Goal: Task Accomplishment & Management: Complete application form

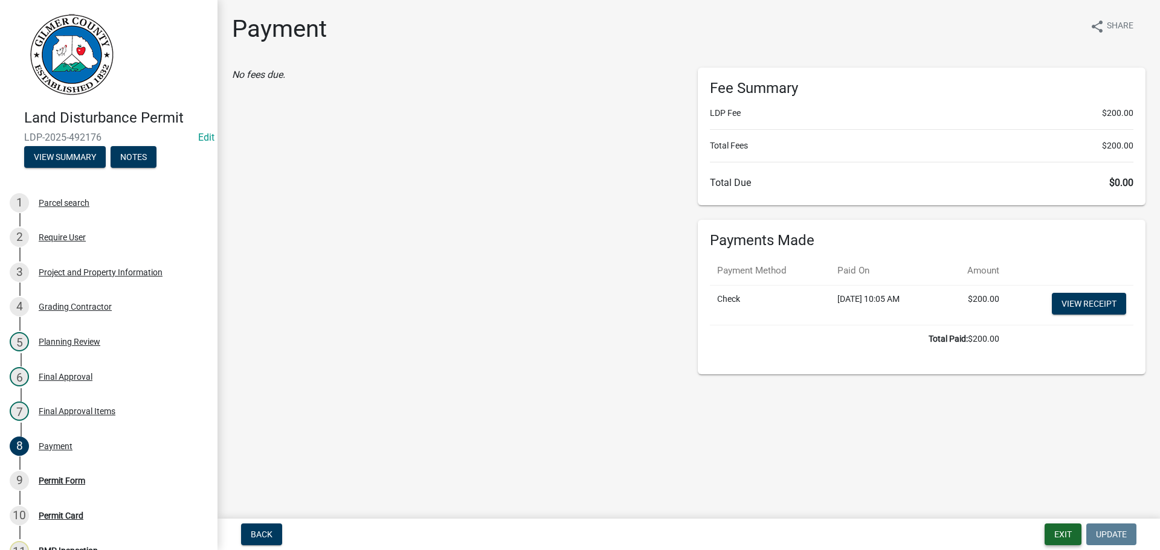
drag, startPoint x: 1064, startPoint y: 530, endPoint x: 1064, endPoint y: 523, distance: 6.6
click at [1064, 529] on button "Exit" at bounding box center [1063, 535] width 37 height 22
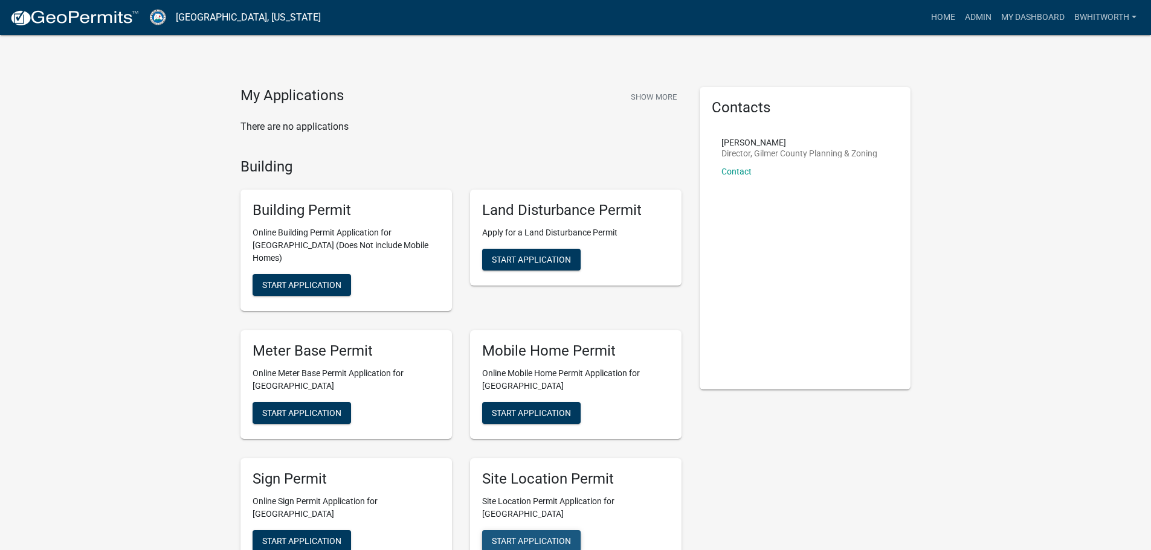
click at [498, 536] on span "Start Application" at bounding box center [531, 541] width 79 height 10
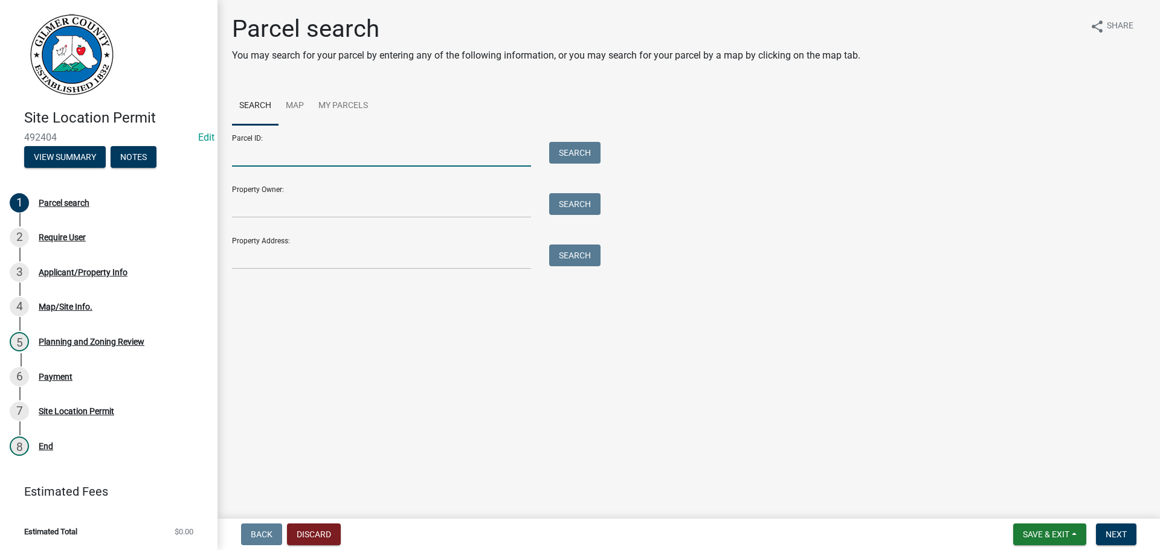
click at [349, 147] on input "Parcel ID:" at bounding box center [381, 154] width 299 height 25
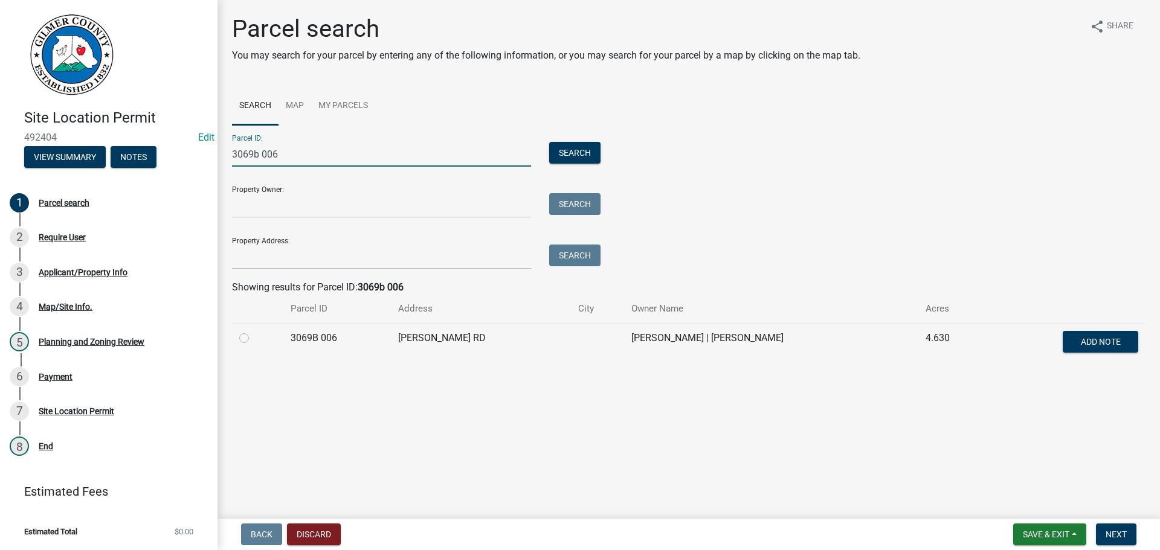
type input "3069b 006"
click at [254, 331] on label at bounding box center [254, 331] width 0 height 0
click at [254, 338] on 006 "radio" at bounding box center [258, 335] width 8 height 8
radio 006 "true"
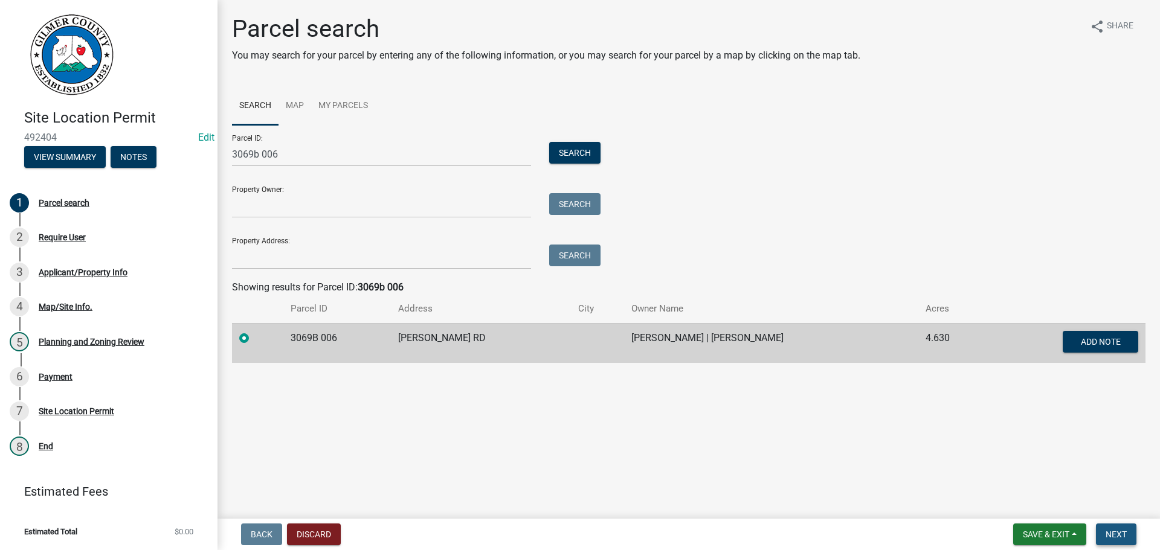
click at [1122, 530] on span "Next" at bounding box center [1116, 535] width 21 height 10
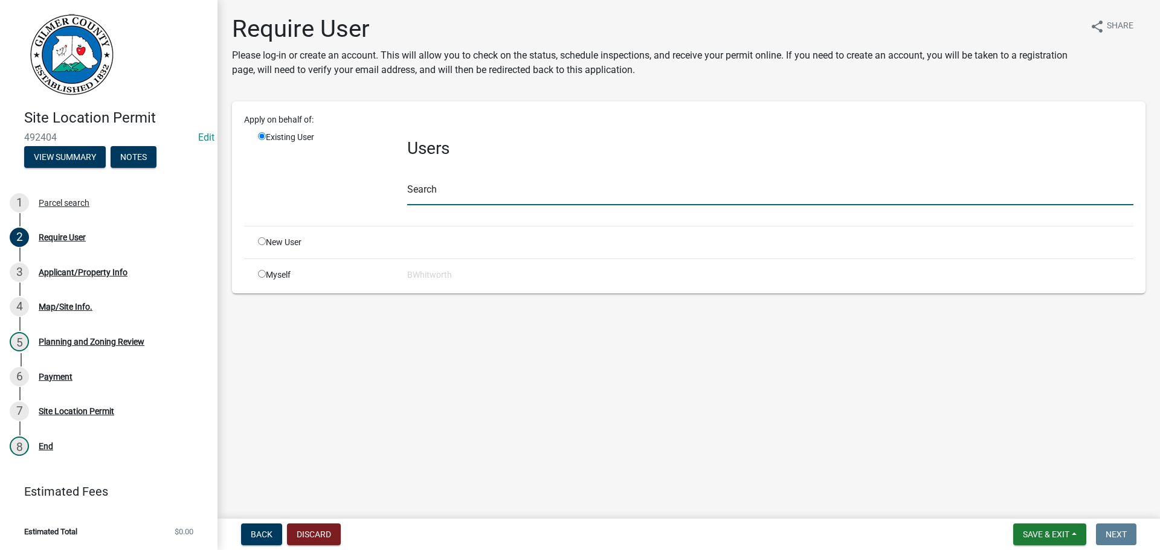
click at [471, 194] on input "text" at bounding box center [770, 193] width 726 height 25
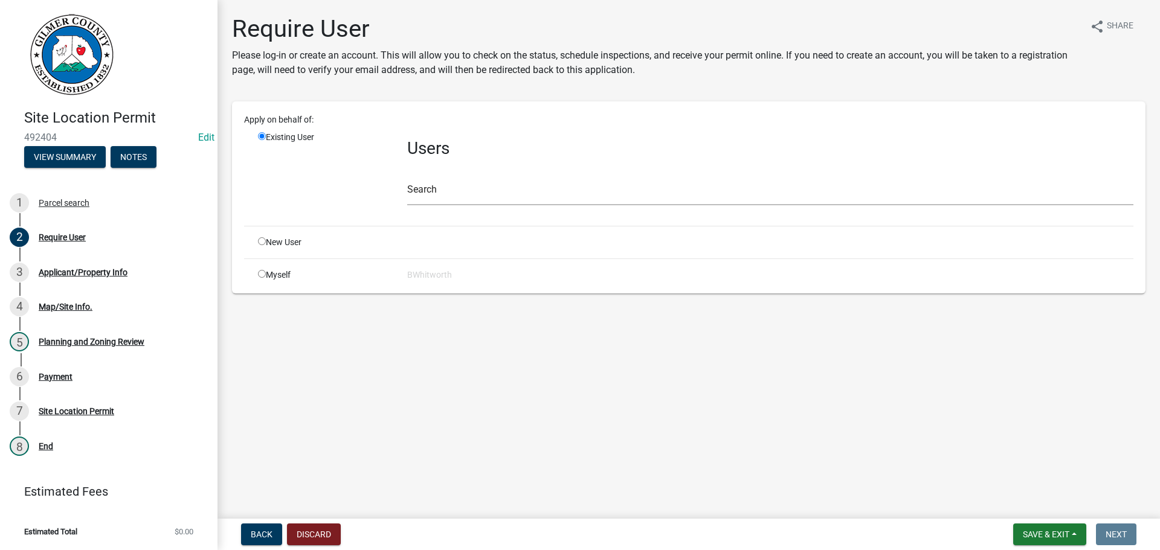
click at [260, 240] on input "radio" at bounding box center [262, 241] width 8 height 8
radio input "true"
radio input "false"
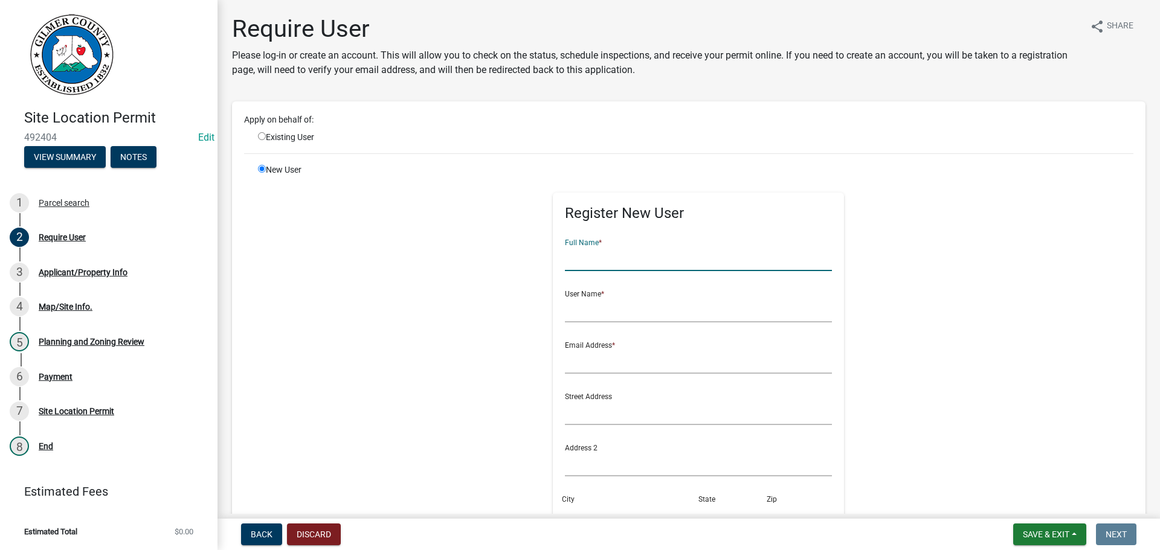
click at [608, 253] on input "text" at bounding box center [699, 258] width 268 height 25
type input "[PERSON_NAME]"
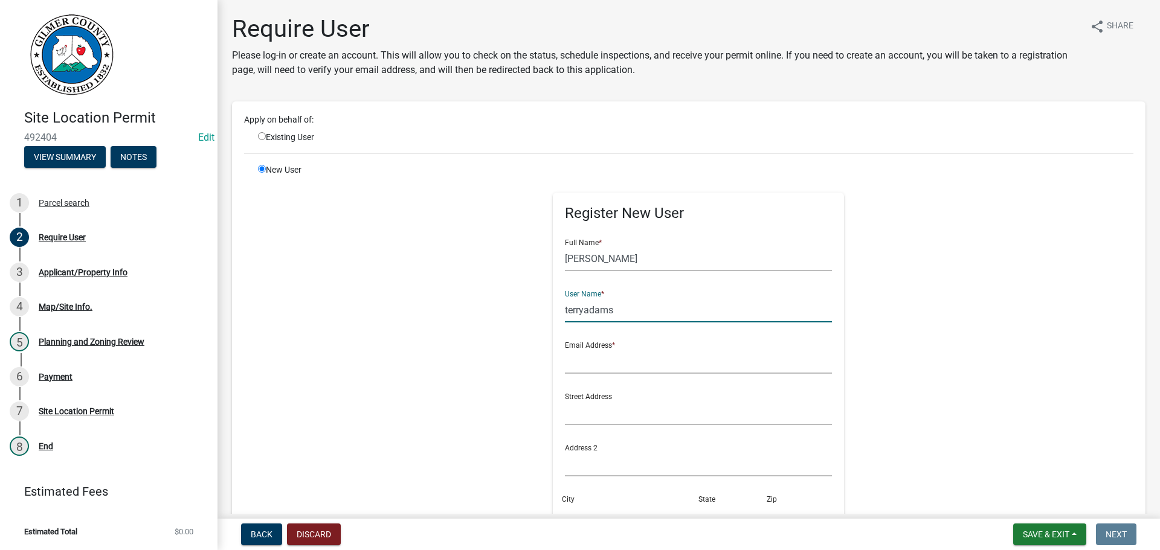
type input "terryadams"
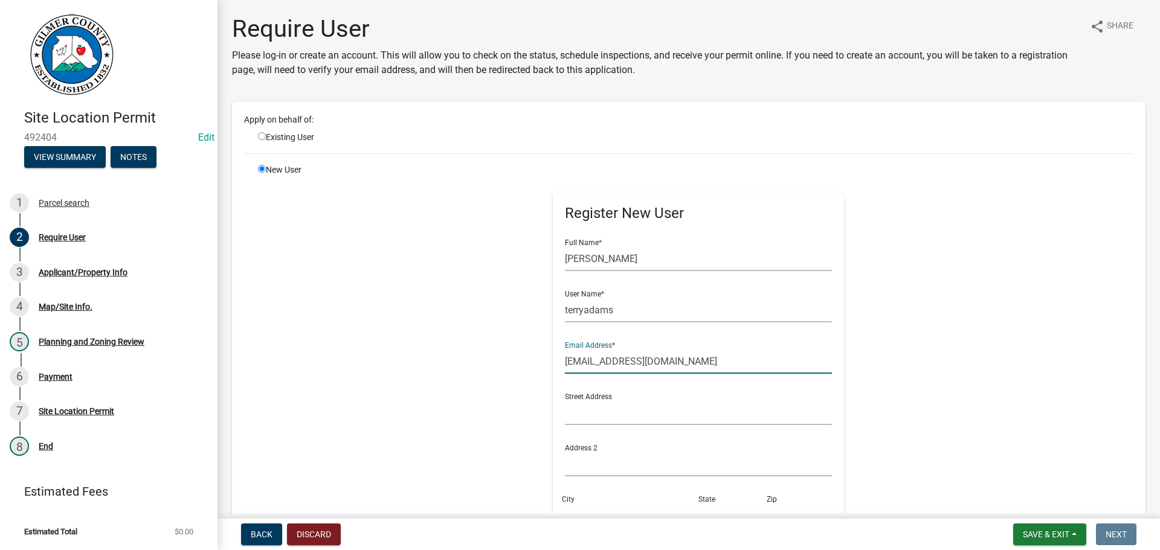
type input "[EMAIL_ADDRESS][DOMAIN_NAME]"
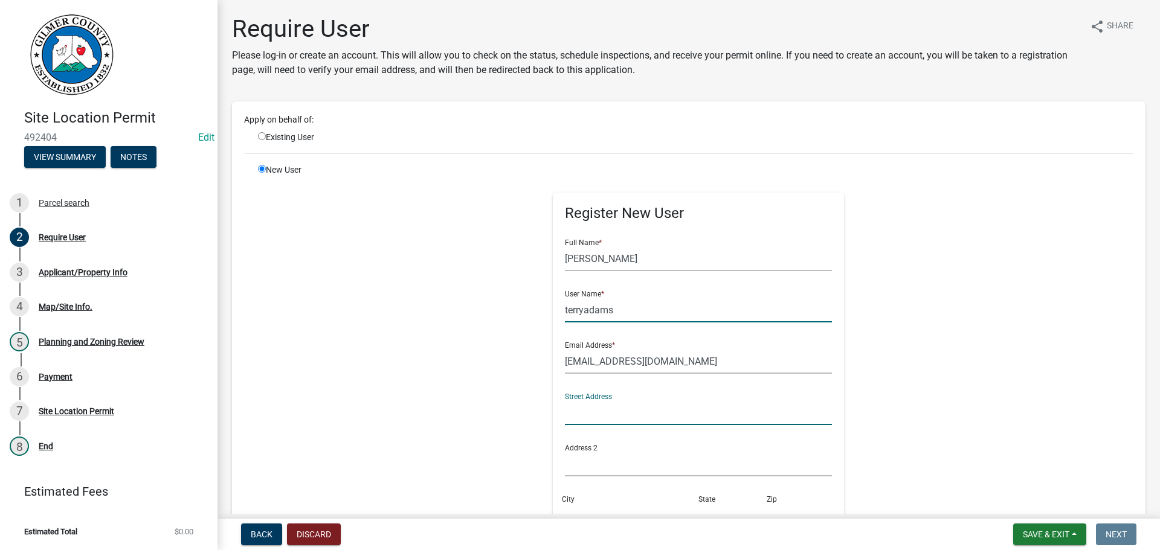
click at [665, 312] on input "terryadams" at bounding box center [699, 310] width 268 height 25
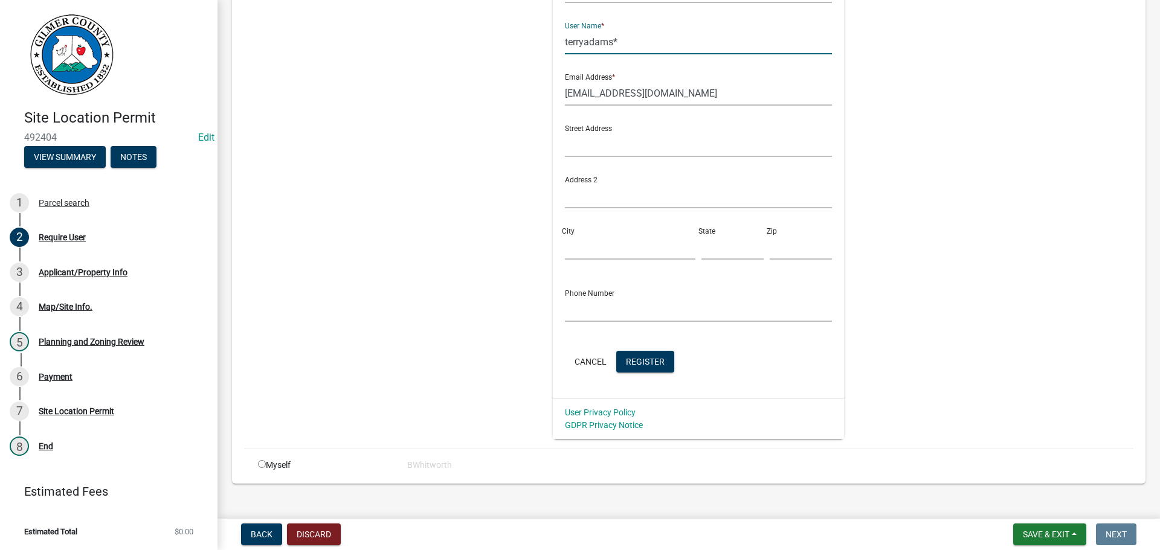
scroll to position [285, 0]
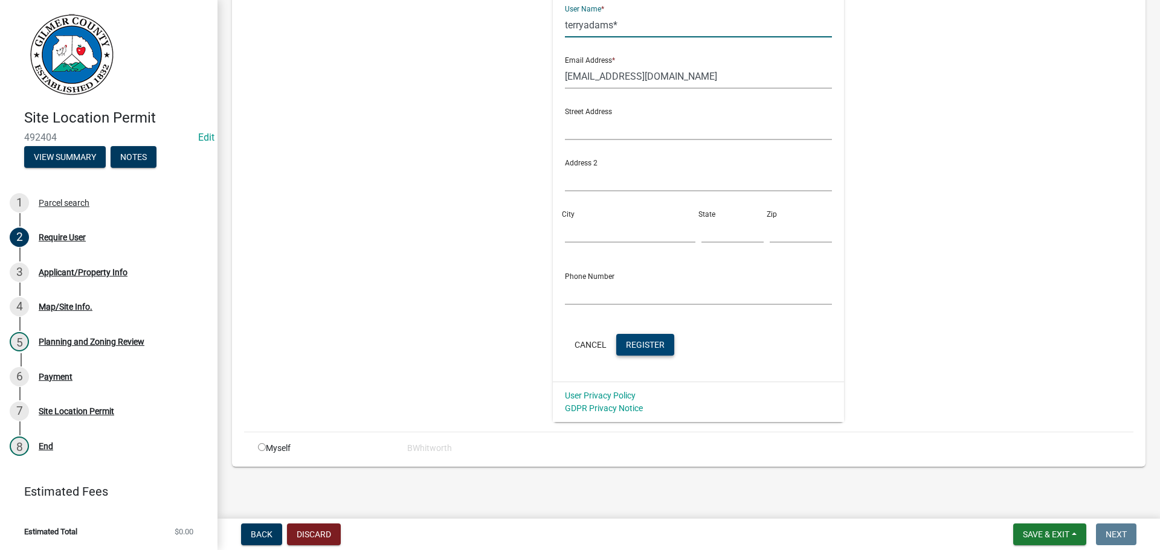
type input "terryadams*"
click at [633, 349] on span "Register" at bounding box center [645, 345] width 39 height 10
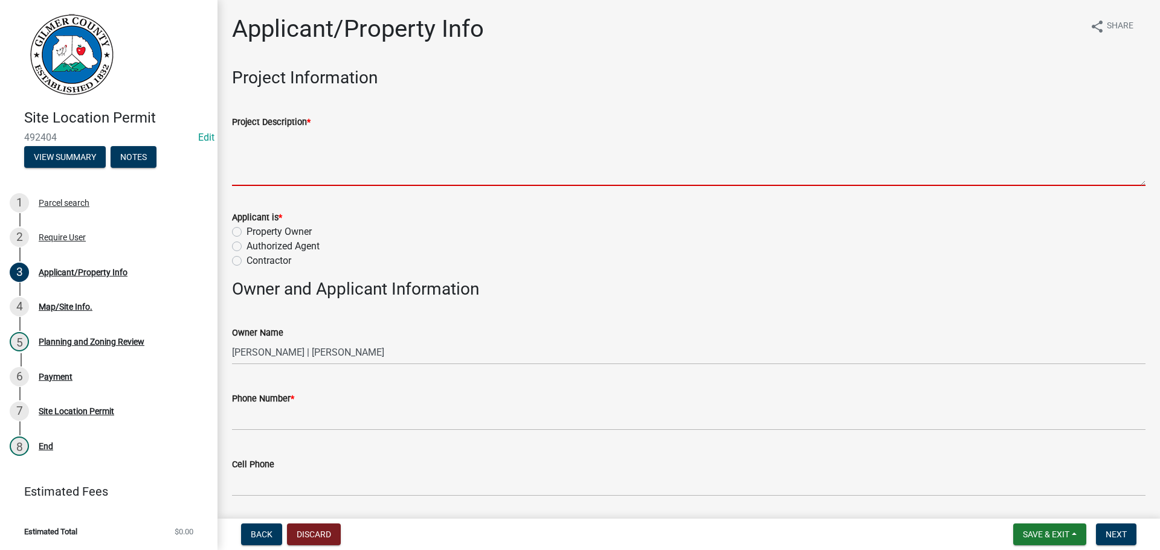
drag, startPoint x: 323, startPoint y: 150, endPoint x: 404, endPoint y: 125, distance: 84.3
click at [324, 147] on textarea "Project Description *" at bounding box center [688, 157] width 913 height 57
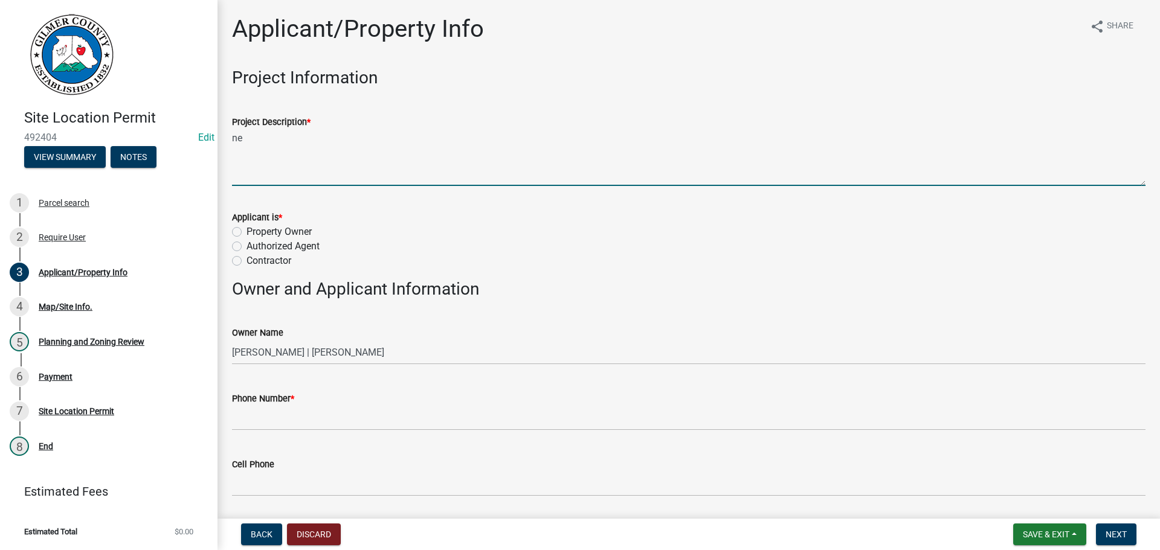
type textarea "n"
type textarea "NEW MH SITE"
click at [246, 231] on label "Property Owner" at bounding box center [278, 232] width 65 height 14
click at [246, 231] on input "Property Owner" at bounding box center [250, 229] width 8 height 8
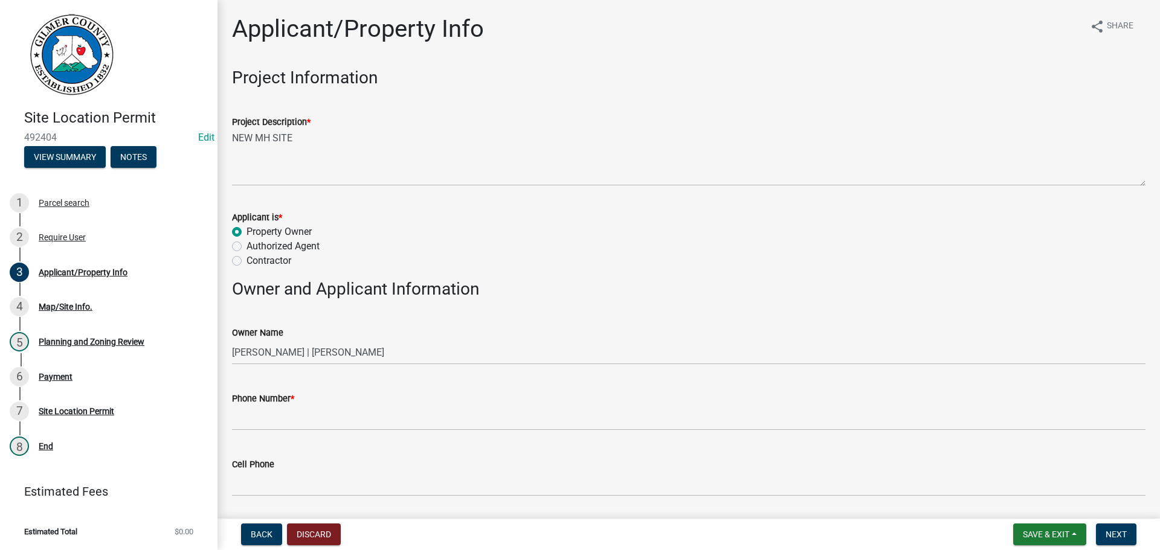
radio input "true"
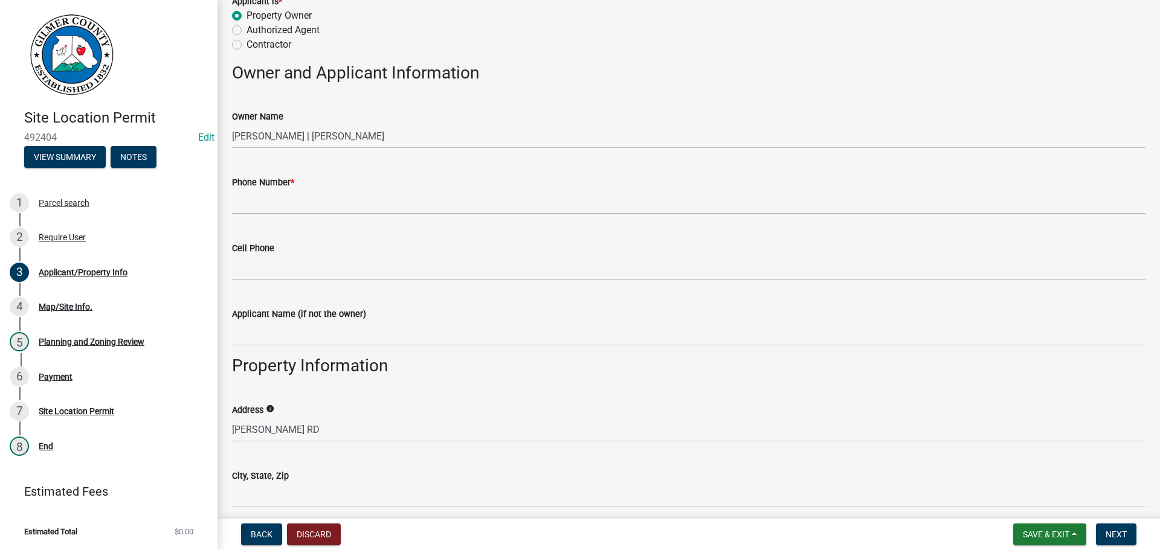
scroll to position [302, 0]
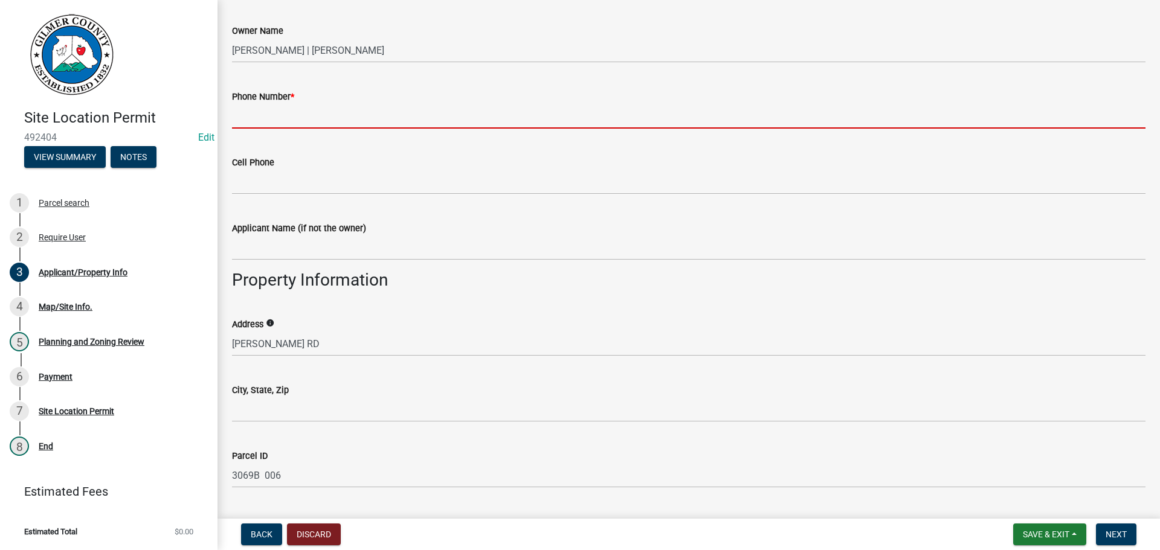
click at [301, 109] on input "Phone Number *" at bounding box center [688, 116] width 913 height 25
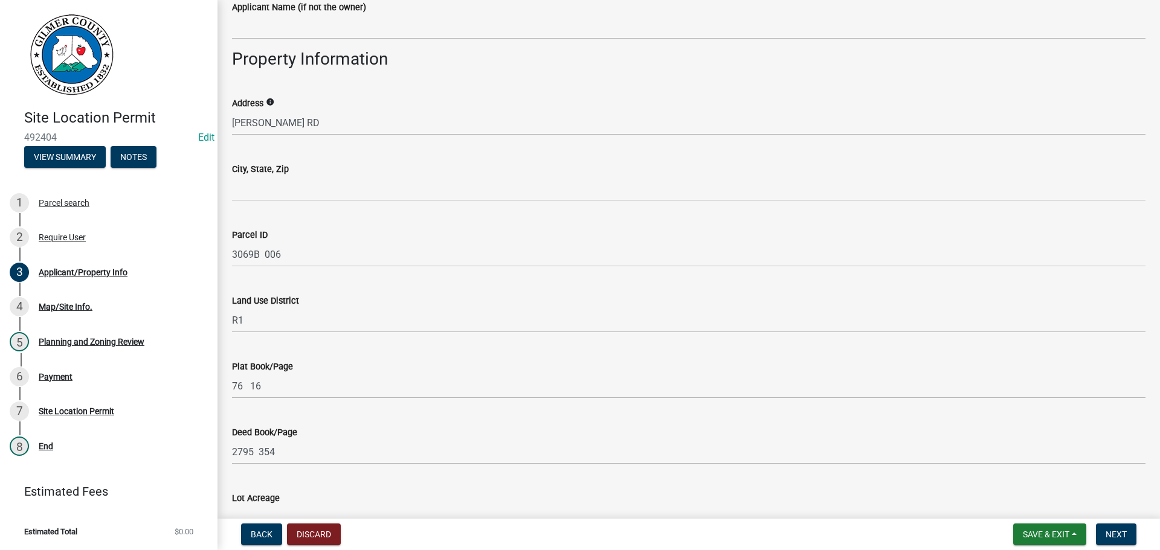
scroll to position [544, 0]
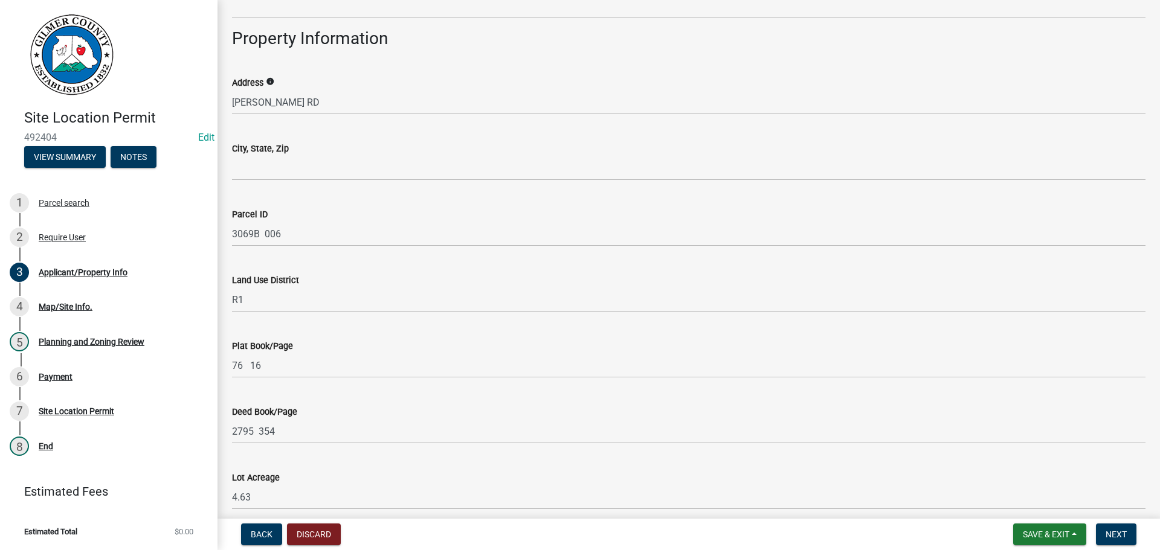
type input "[PHONE_NUMBER]"
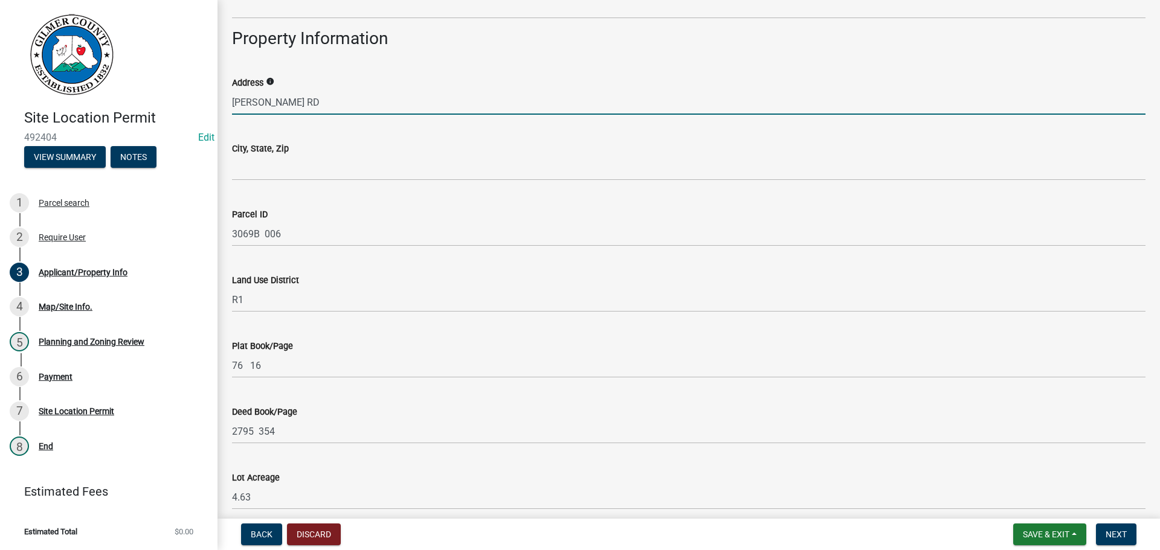
click at [234, 103] on input "[PERSON_NAME] RD" at bounding box center [688, 102] width 913 height 25
type input "[STREET_ADDRESS][PERSON_NAME]"
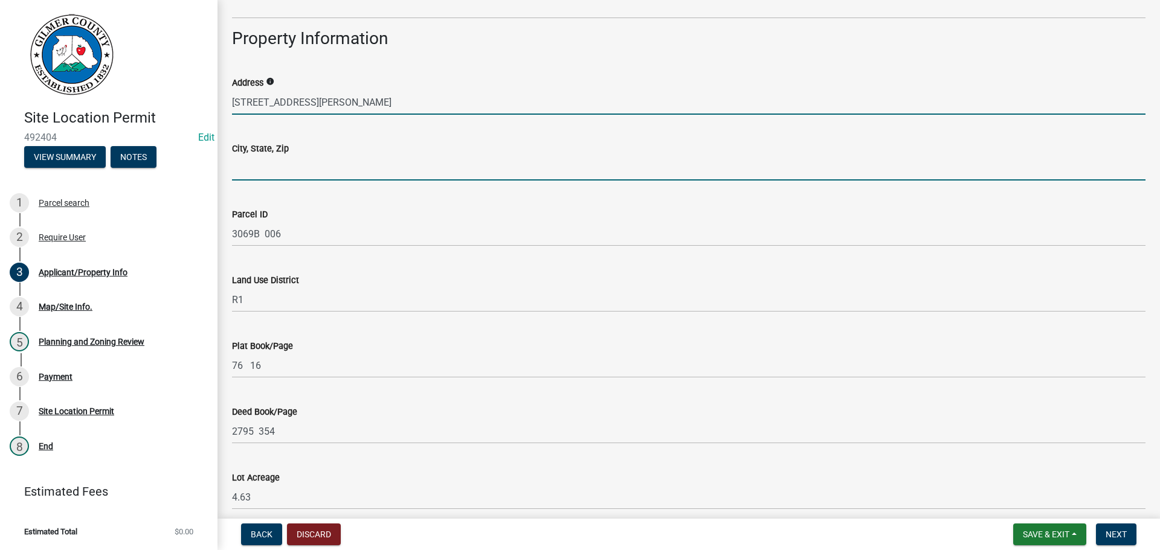
click at [291, 172] on input "City, State, Zip" at bounding box center [688, 168] width 913 height 25
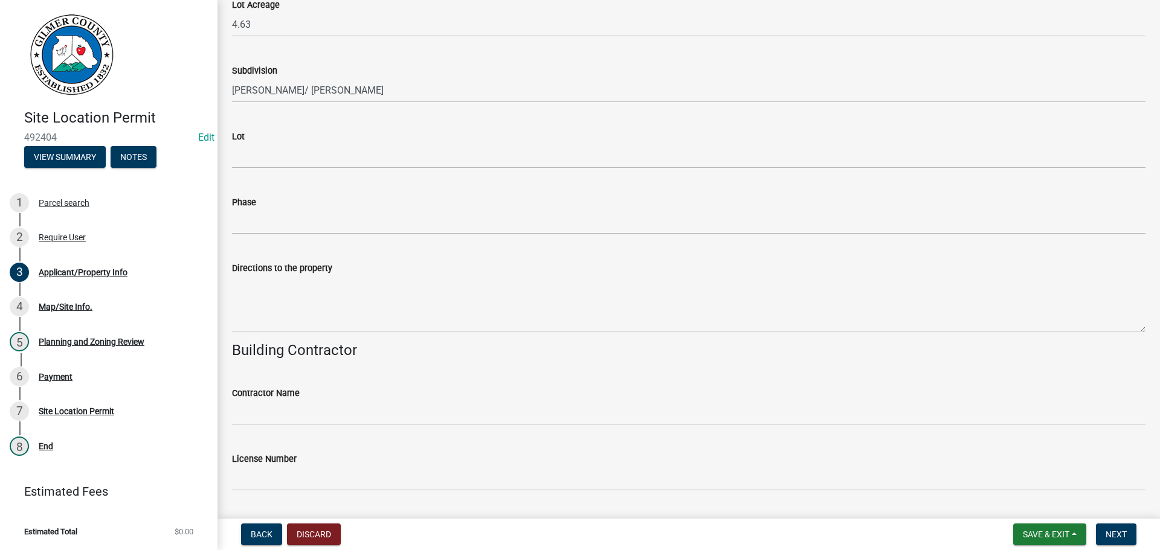
scroll to position [1116, 0]
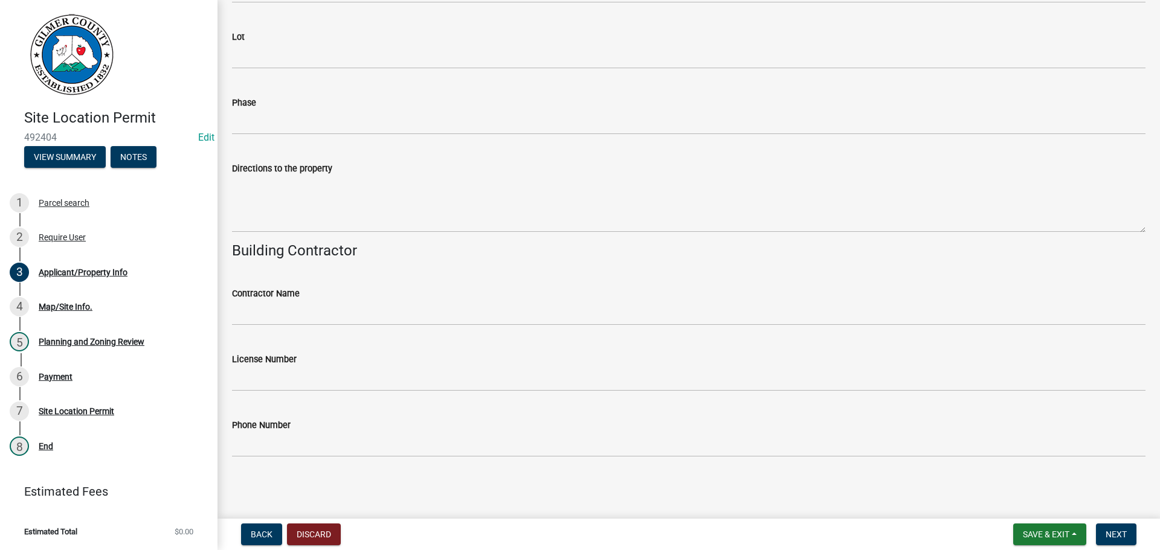
type input "TALKING ROCK GA 30175"
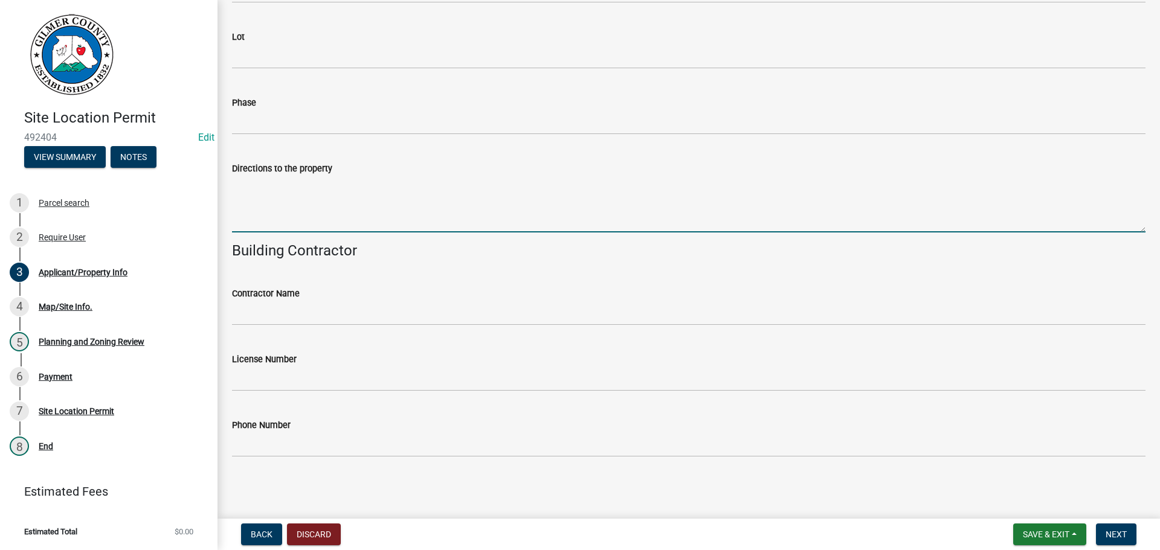
click at [288, 208] on textarea "Directions to the property" at bounding box center [688, 204] width 913 height 57
click at [411, 183] on textarea "YUKON RD, RT ON [PERSON_NAME] RD, RT ON [PERSON_NAME]" at bounding box center [688, 204] width 913 height 57
click at [507, 187] on textarea "YUKON RD, RT ON [PERSON_NAME] RD, RT ON [PERSON_NAME]" at bounding box center [688, 204] width 913 height 57
type textarea "YUKON RD, RT ON [PERSON_NAME] RD, RT ON [PERSON_NAME], TY ON [PERSON_NAME] AGAI…"
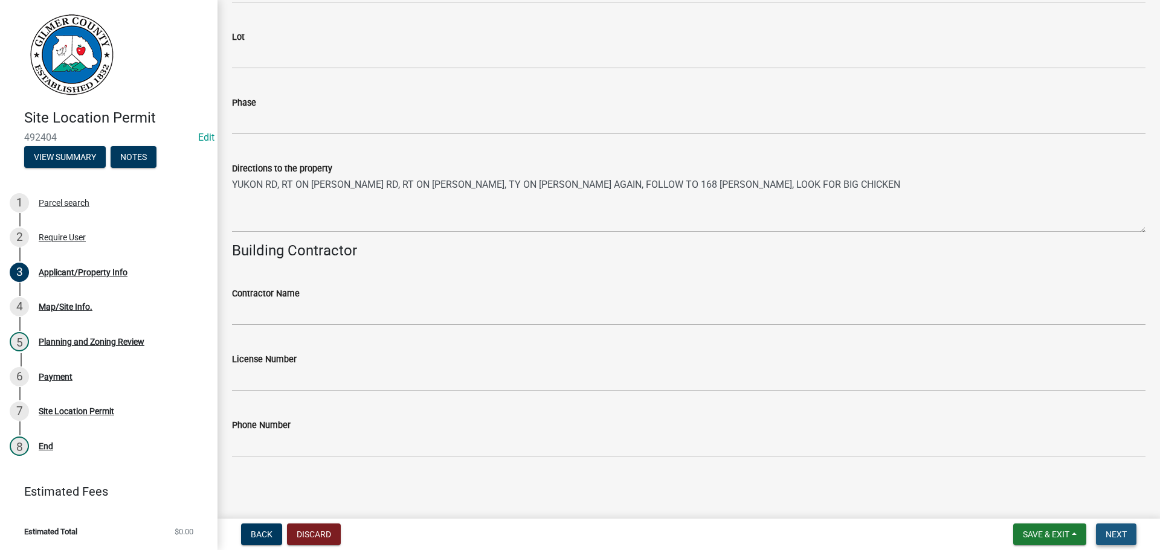
click at [1109, 530] on span "Next" at bounding box center [1116, 535] width 21 height 10
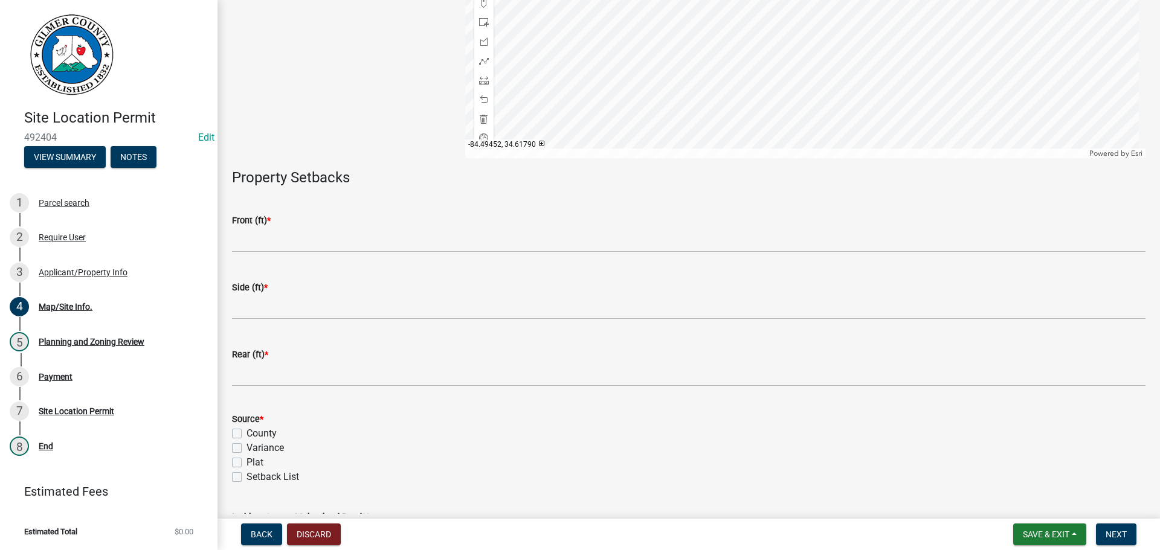
scroll to position [242, 0]
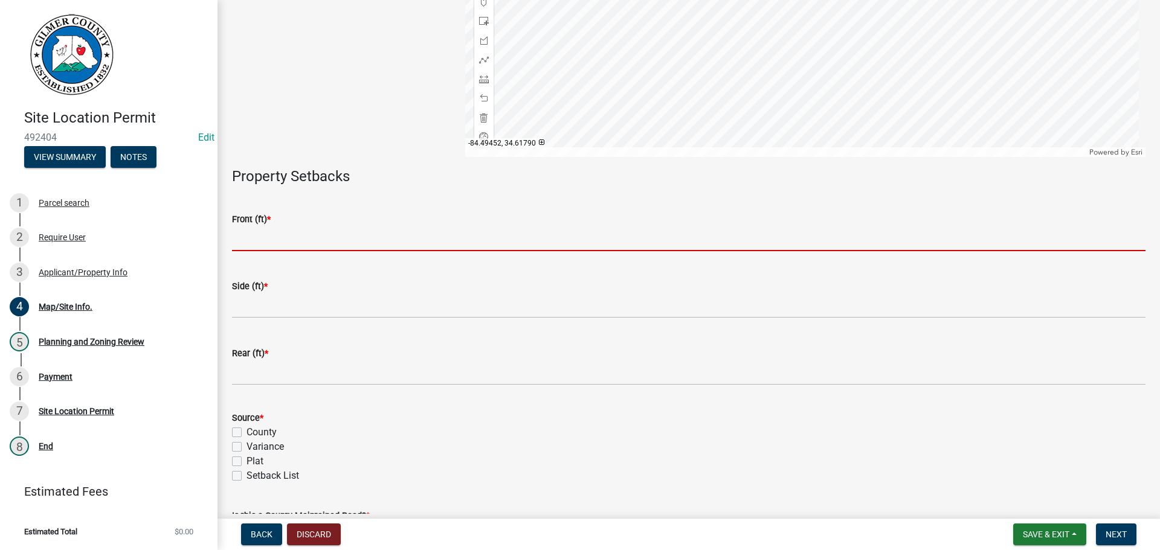
drag, startPoint x: 352, startPoint y: 231, endPoint x: 360, endPoint y: 221, distance: 13.3
click at [353, 227] on input "text" at bounding box center [688, 239] width 913 height 25
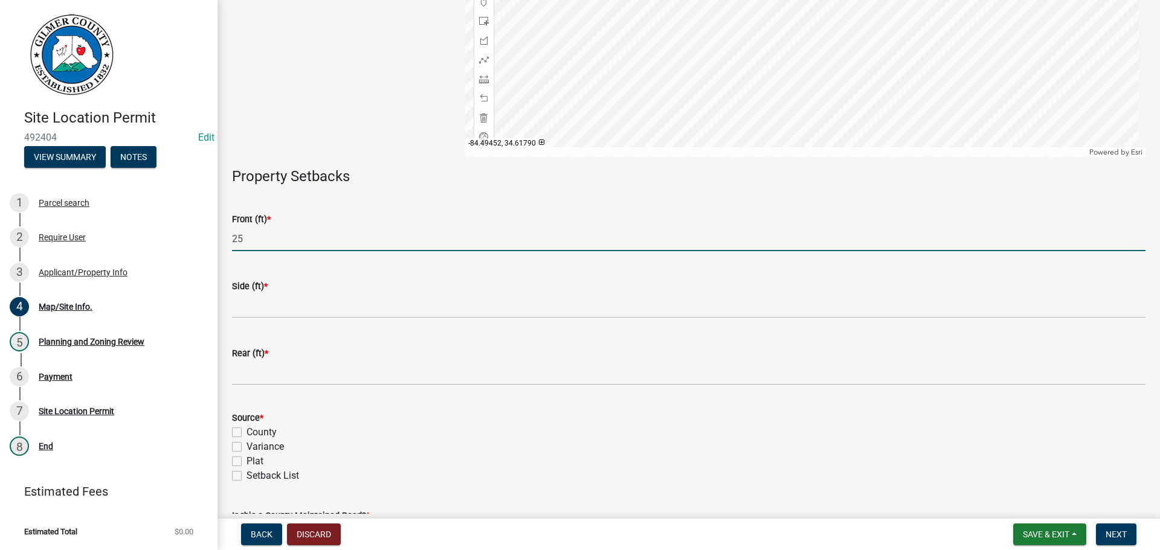
type input "25"
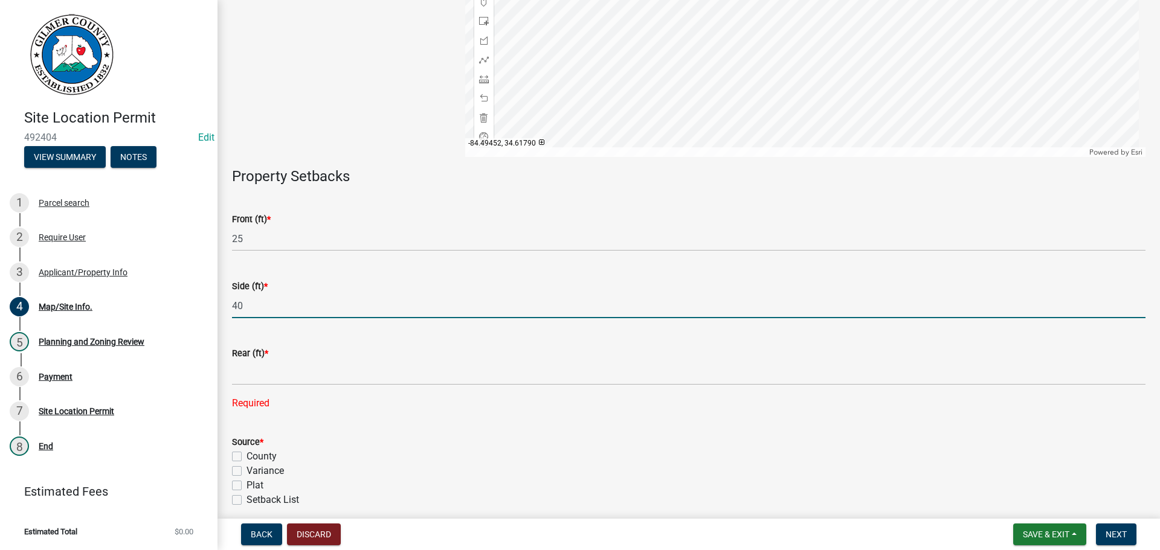
click at [315, 298] on input "40" at bounding box center [688, 306] width 913 height 25
type input "4"
type input "20"
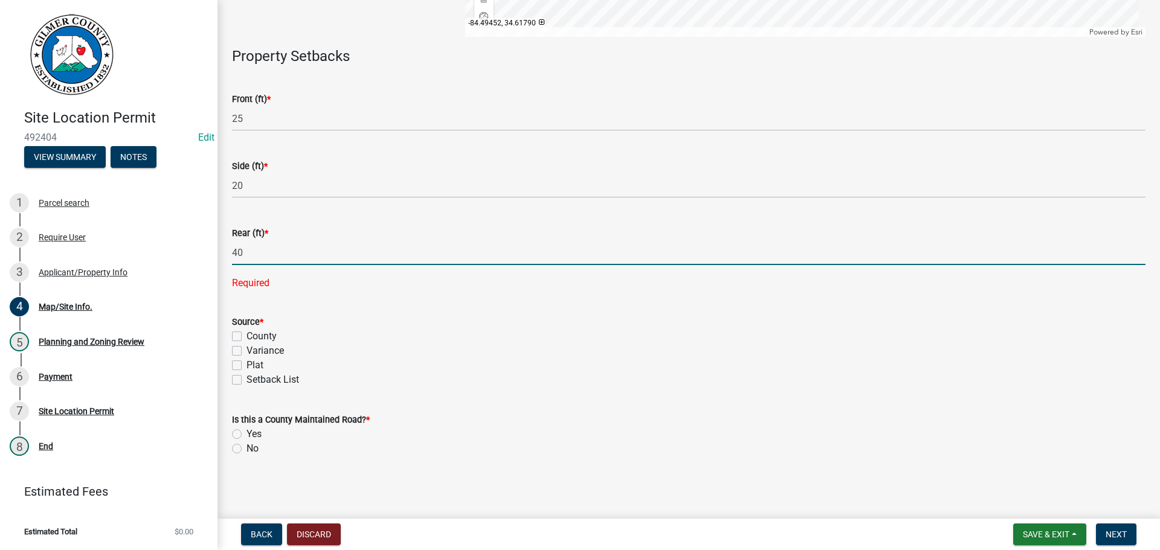
type input "40"
click at [426, 349] on div "Variance" at bounding box center [688, 351] width 913 height 14
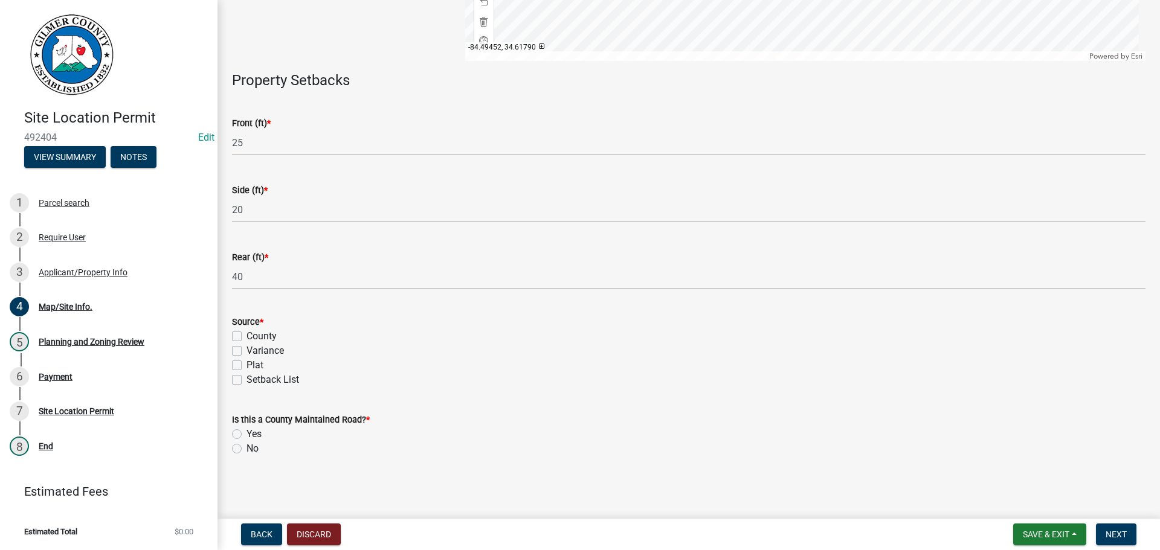
click at [246, 335] on label "County" at bounding box center [261, 336] width 30 height 14
click at [246, 335] on input "County" at bounding box center [250, 333] width 8 height 8
checkbox input "true"
checkbox input "false"
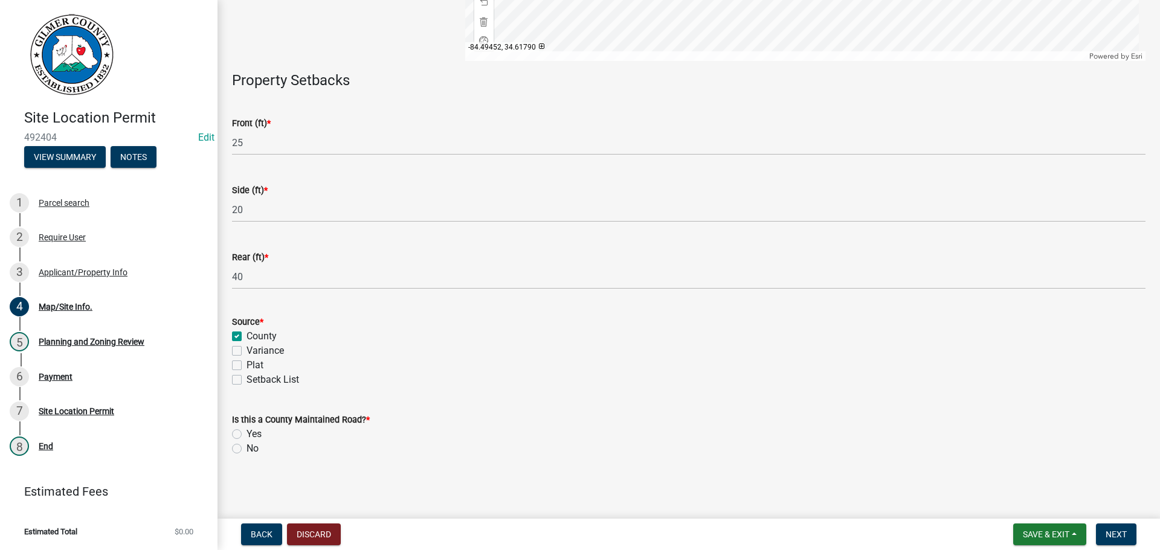
checkbox input "false"
click at [246, 449] on label "No" at bounding box center [252, 449] width 12 height 14
click at [246, 449] on input "No" at bounding box center [250, 446] width 8 height 8
radio input "true"
click at [1113, 535] on span "Next" at bounding box center [1116, 535] width 21 height 10
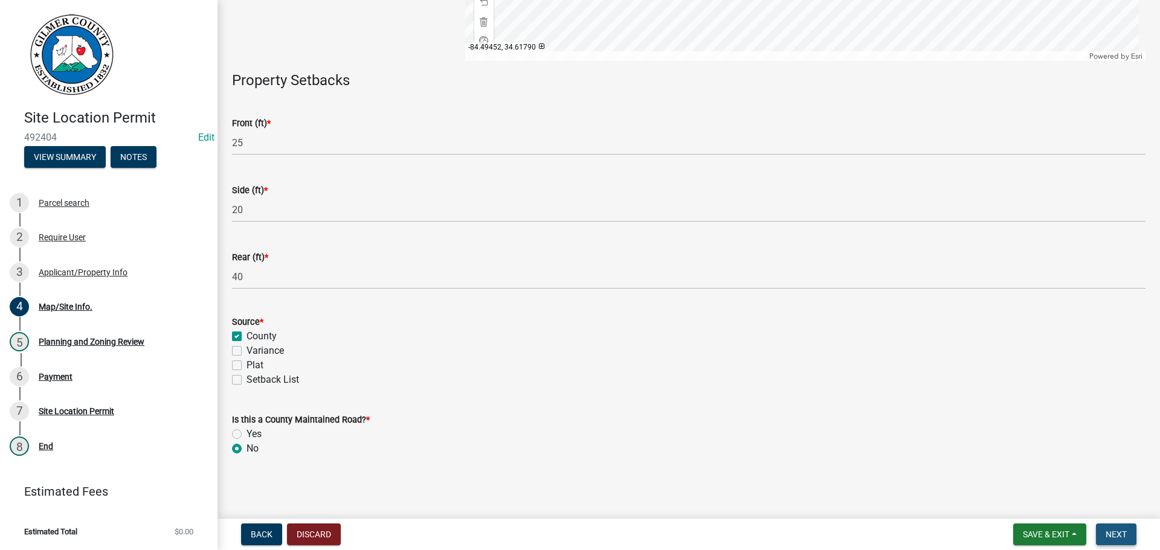
click at [1119, 532] on span "Next" at bounding box center [1116, 535] width 21 height 10
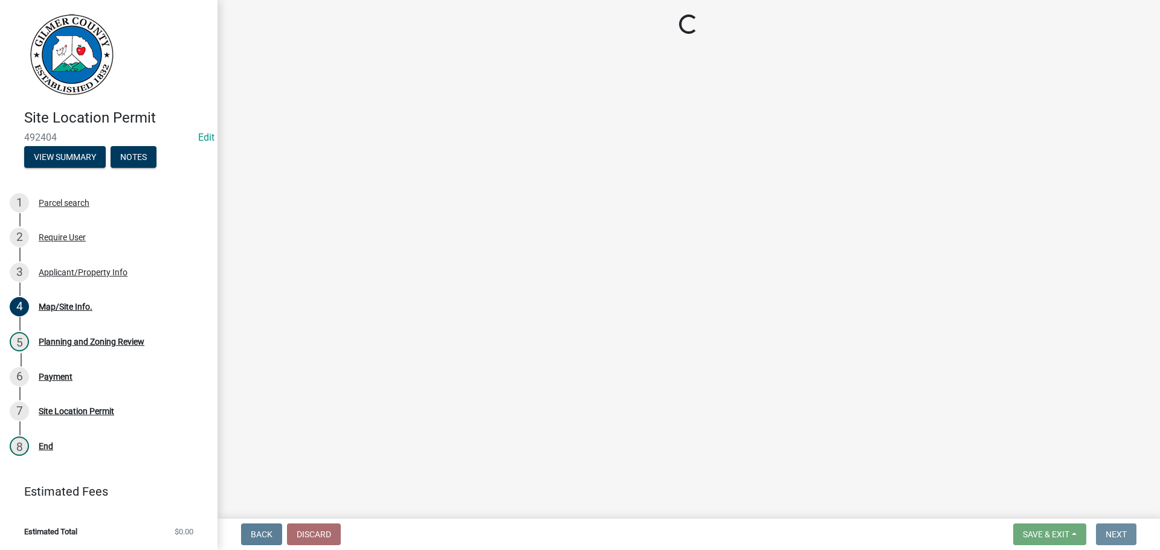
scroll to position [0, 0]
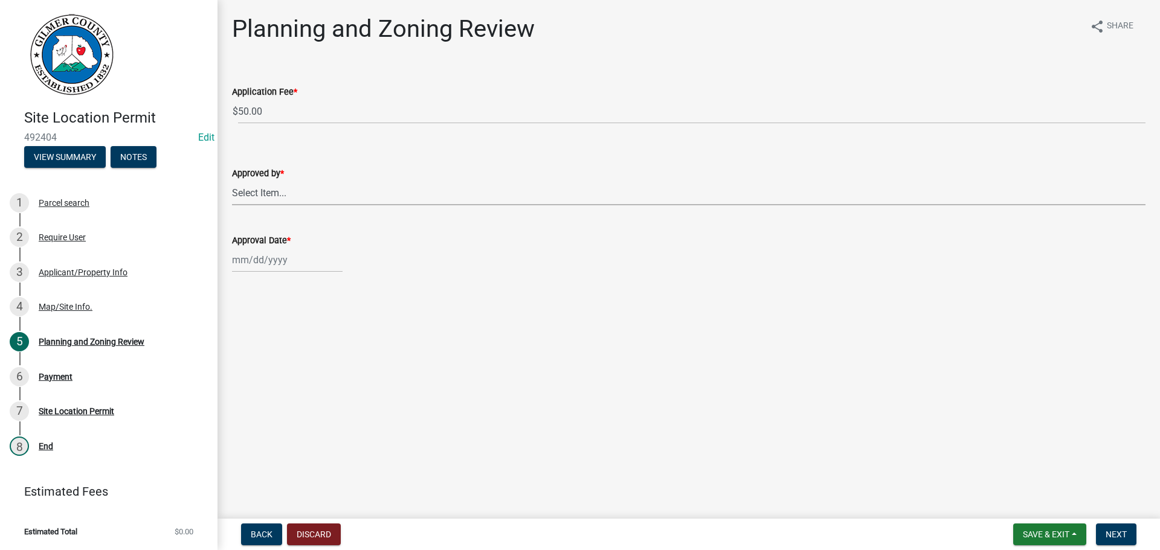
click at [265, 201] on select "Select Item... [PERSON_NAME] [PERSON_NAME] [PERSON_NAME] [PERSON_NAME] [PERSON_…" at bounding box center [688, 193] width 913 height 25
click at [232, 181] on select "Select Item... [PERSON_NAME] [PERSON_NAME] [PERSON_NAME] [PERSON_NAME] [PERSON_…" at bounding box center [688, 193] width 913 height 25
select select "f66b4cef-93c9-440c-84d8-a2c8d35cb7c1"
click at [266, 251] on div at bounding box center [287, 260] width 111 height 25
select select "10"
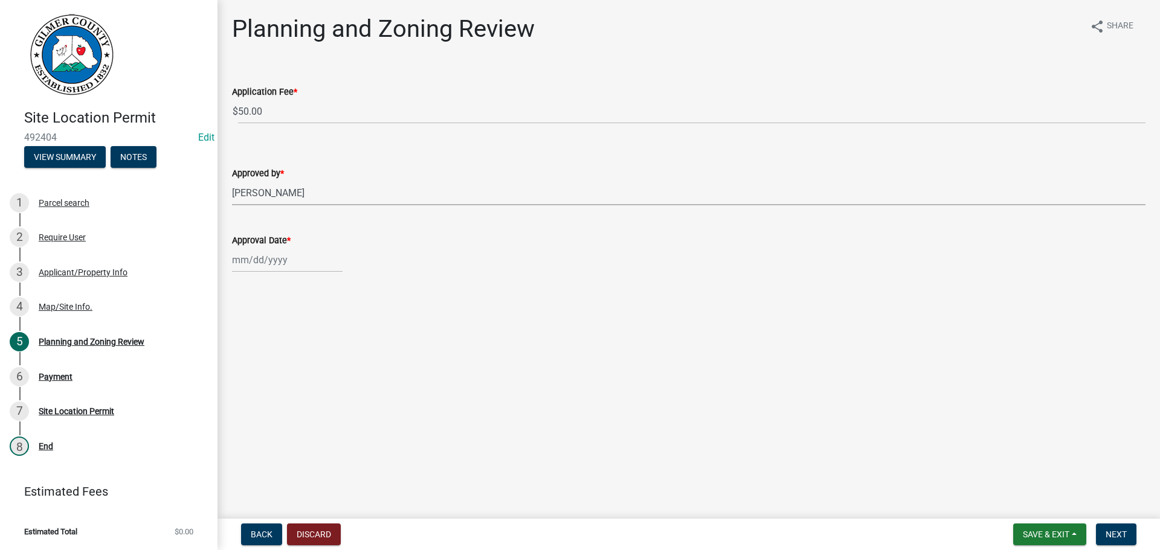
select select "2025"
click at [268, 360] on div "14" at bounding box center [263, 362] width 19 height 19
type input "[DATE]"
click at [1119, 535] on span "Next" at bounding box center [1116, 535] width 21 height 10
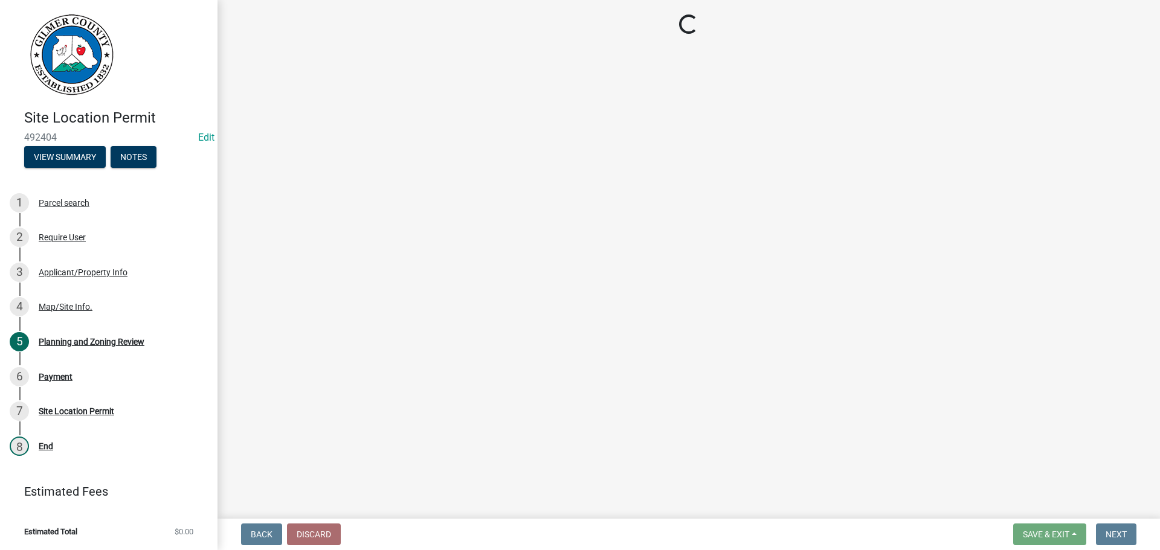
select select "2: 1"
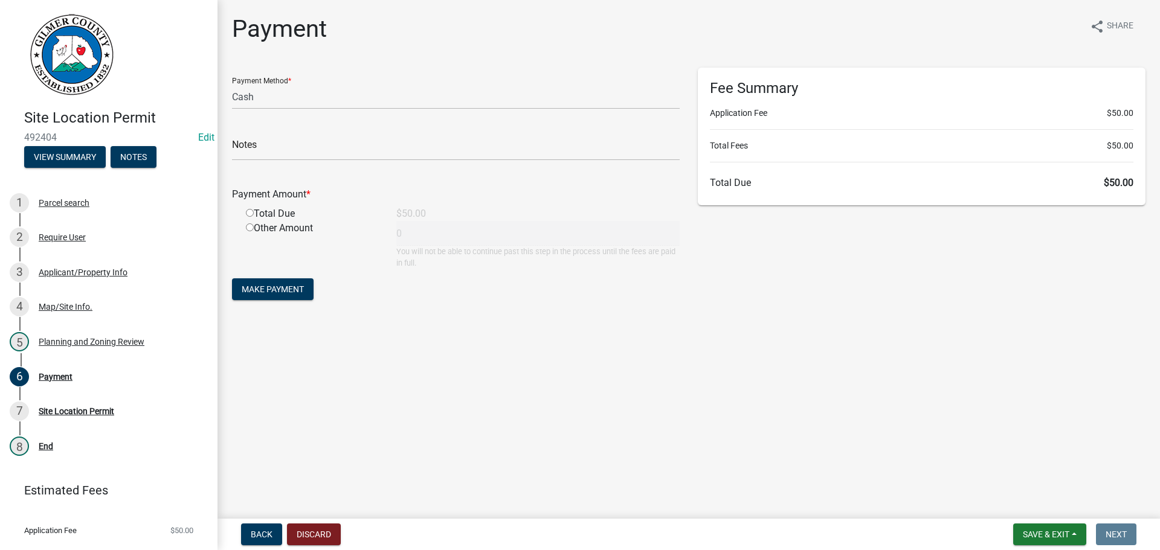
click at [248, 213] on input "radio" at bounding box center [250, 213] width 8 height 8
radio input "true"
type input "50"
click at [259, 288] on span "Make Payment" at bounding box center [273, 290] width 62 height 10
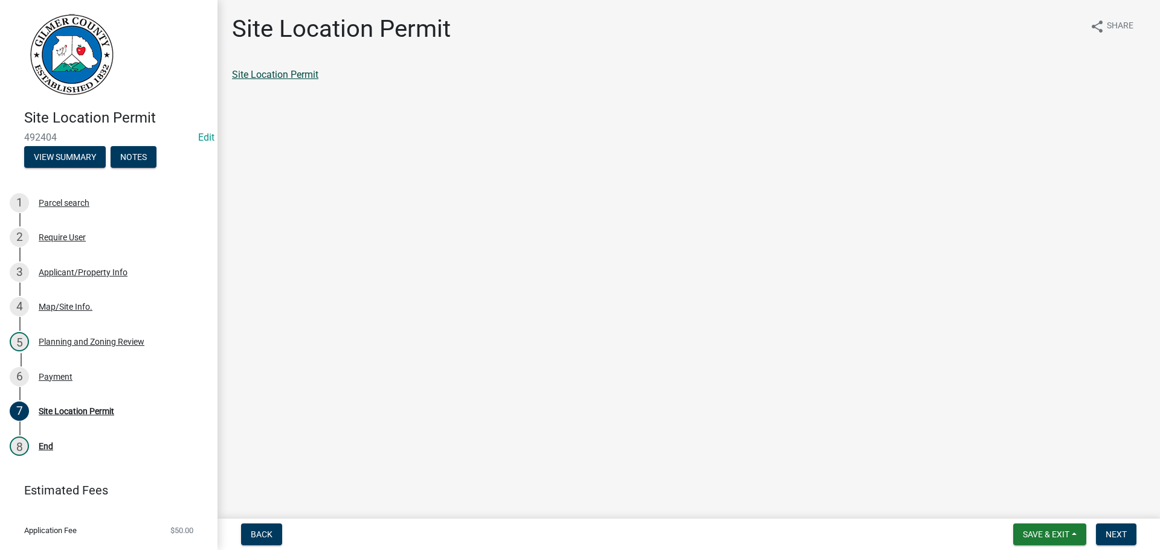
click at [265, 76] on link "Site Location Permit" at bounding box center [275, 74] width 86 height 11
click at [43, 378] on div "Payment" at bounding box center [56, 377] width 34 height 8
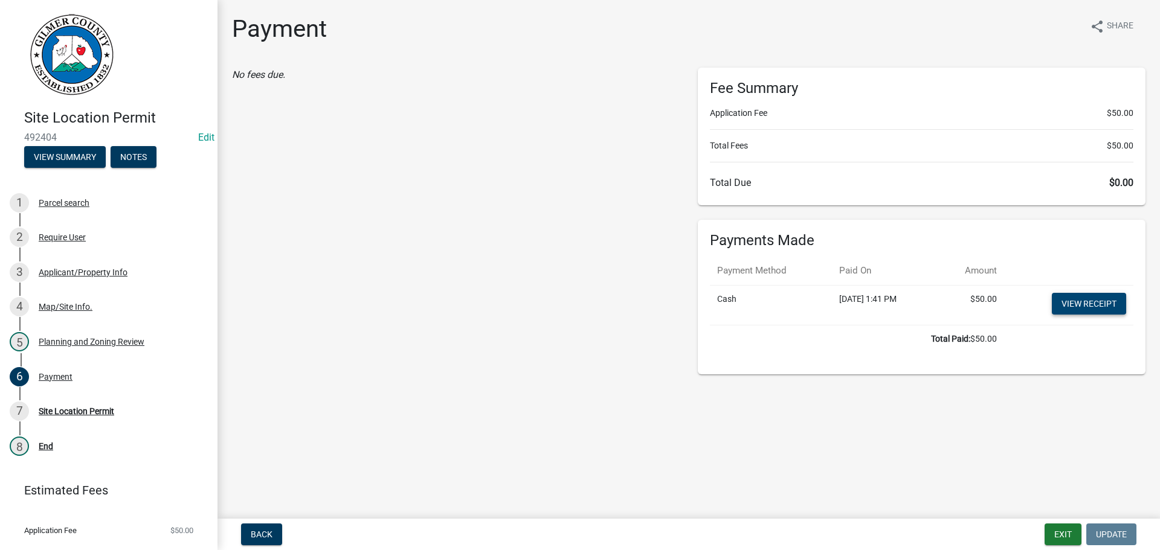
click at [1087, 295] on link "View receipt" at bounding box center [1089, 304] width 74 height 22
